Goal: Information Seeking & Learning: Find contact information

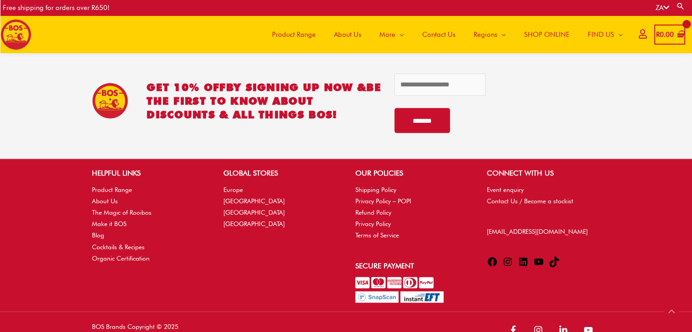
scroll to position [1969, 0]
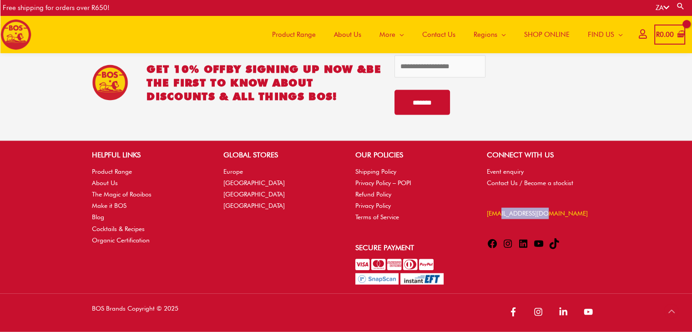
drag, startPoint x: 550, startPoint y: 213, endPoint x: 498, endPoint y: 214, distance: 51.9
click at [498, 214] on p "[EMAIL_ADDRESS][DOMAIN_NAME]" at bounding box center [543, 213] width 113 height 11
click at [479, 213] on div "CONNECT WITH US Event enquiry Contact Us / Become a stockist info@bosbrands.com…" at bounding box center [543, 201] width 131 height 103
drag, startPoint x: 532, startPoint y: 213, endPoint x: 485, endPoint y: 233, distance: 51.0
click at [485, 233] on div "CONNECT WITH US Event enquiry Contact Us / Become a stockist info@bosbrands.com…" at bounding box center [543, 201] width 131 height 103
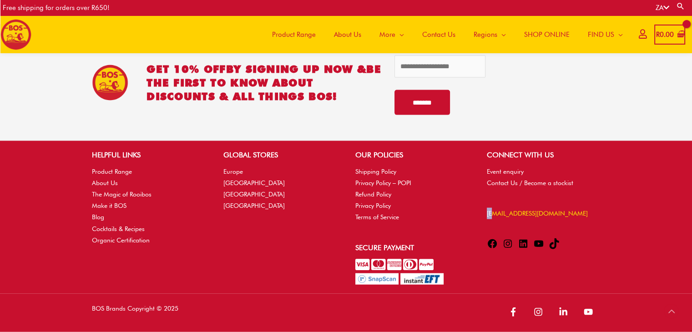
drag, startPoint x: 484, startPoint y: 214, endPoint x: 490, endPoint y: 211, distance: 7.5
click at [490, 211] on div "CONNECT WITH US Event enquiry Contact Us / Become a stockist info@bosbrands.com…" at bounding box center [543, 201] width 131 height 103
drag, startPoint x: 493, startPoint y: 214, endPoint x: 460, endPoint y: 221, distance: 33.9
click at [460, 221] on li "Terms of Service" at bounding box center [411, 217] width 113 height 11
click at [494, 213] on link "[EMAIL_ADDRESS][DOMAIN_NAME]" at bounding box center [537, 213] width 101 height 7
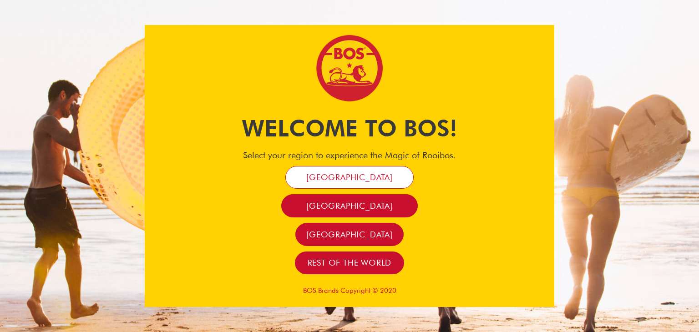
click at [372, 171] on link "[GEOGRAPHIC_DATA]" at bounding box center [349, 177] width 128 height 23
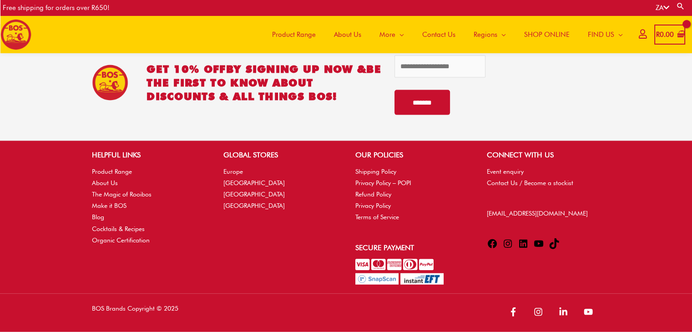
scroll to position [1969, 0]
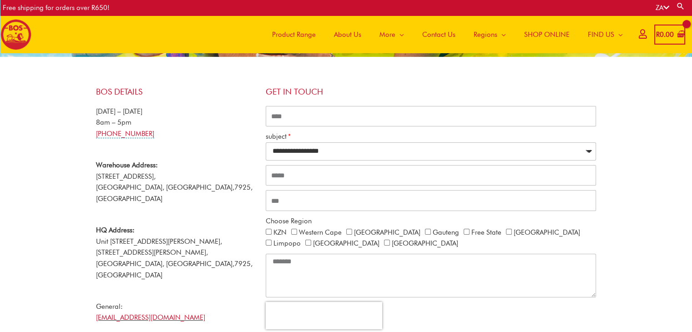
scroll to position [224, 0]
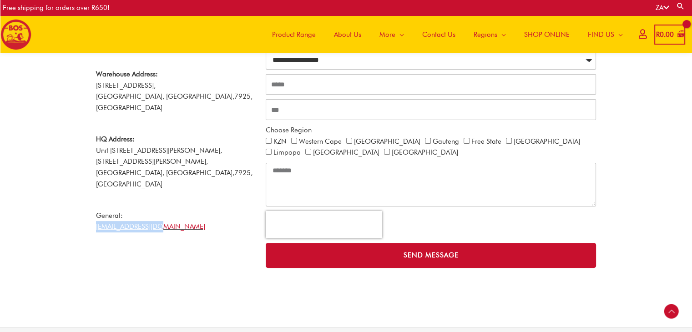
drag, startPoint x: 164, startPoint y: 206, endPoint x: 90, endPoint y: 205, distance: 74.2
click at [90, 205] on div "**********" at bounding box center [346, 132] width 519 height 290
copy link "[EMAIL_ADDRESS][DOMAIN_NAME]"
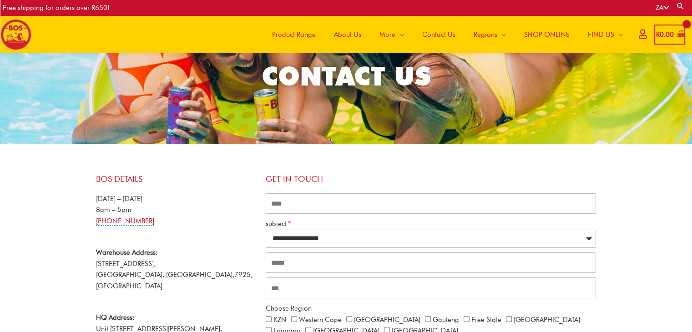
scroll to position [91, 0]
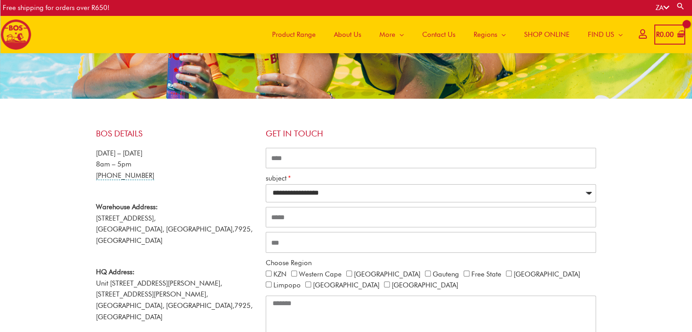
click at [130, 176] on link "[PHONE_NUMBER]" at bounding box center [125, 176] width 58 height 9
